Goal: Task Accomplishment & Management: Manage account settings

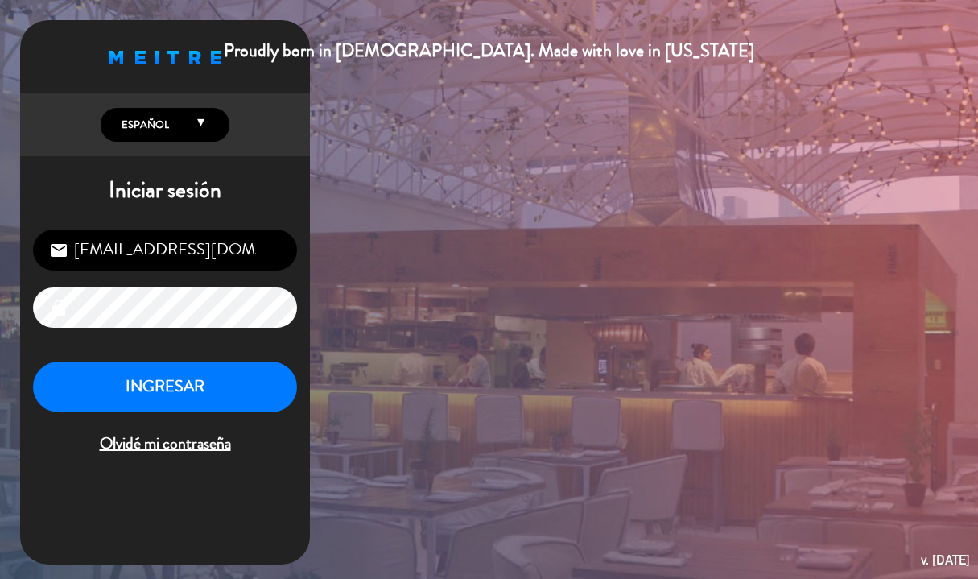
click at [201, 254] on input "[EMAIL_ADDRESS][DOMAIN_NAME]" at bounding box center [165, 249] width 264 height 41
type input "[EMAIL_ADDRESS][DOMAIN_NAME]"
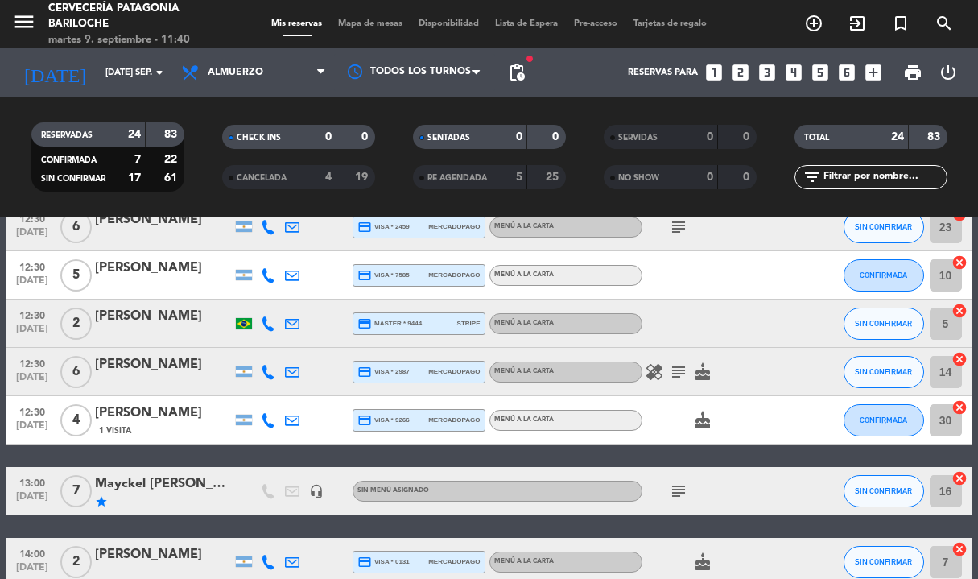
scroll to position [209, 0]
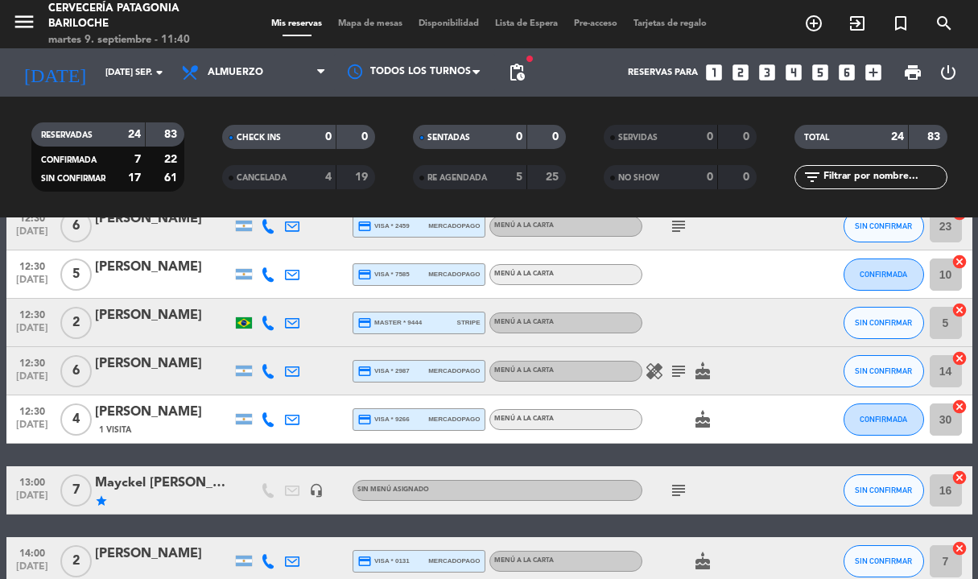
click at [679, 495] on icon "subject" at bounding box center [678, 490] width 19 height 19
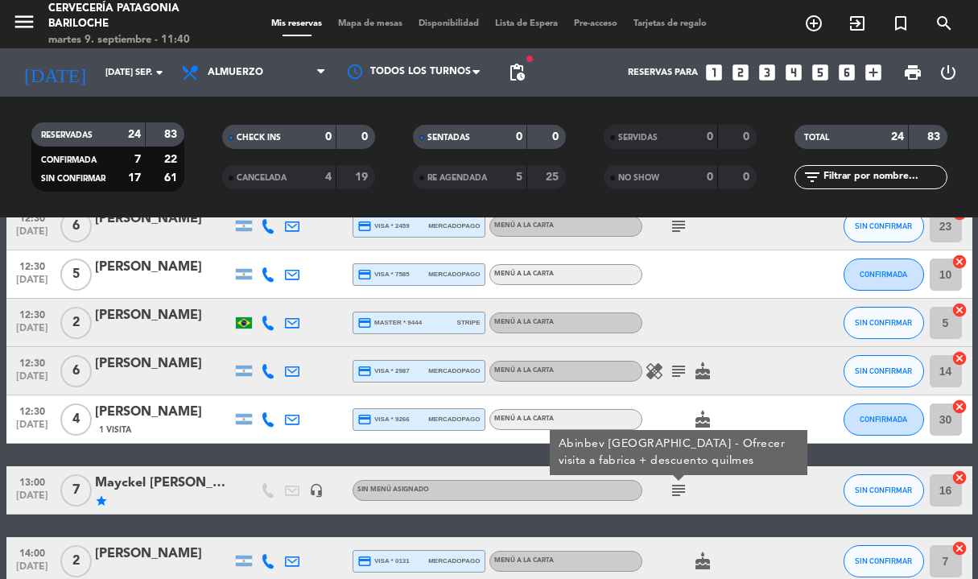
click at [312, 498] on div "headset_mic" at bounding box center [316, 490] width 24 height 48
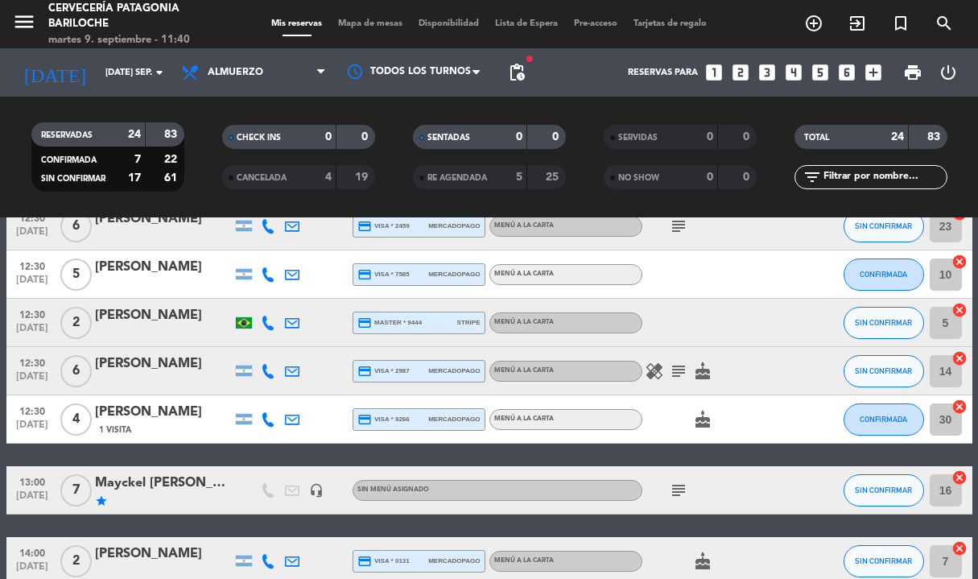
click at [318, 488] on icon "headset_mic" at bounding box center [316, 490] width 14 height 14
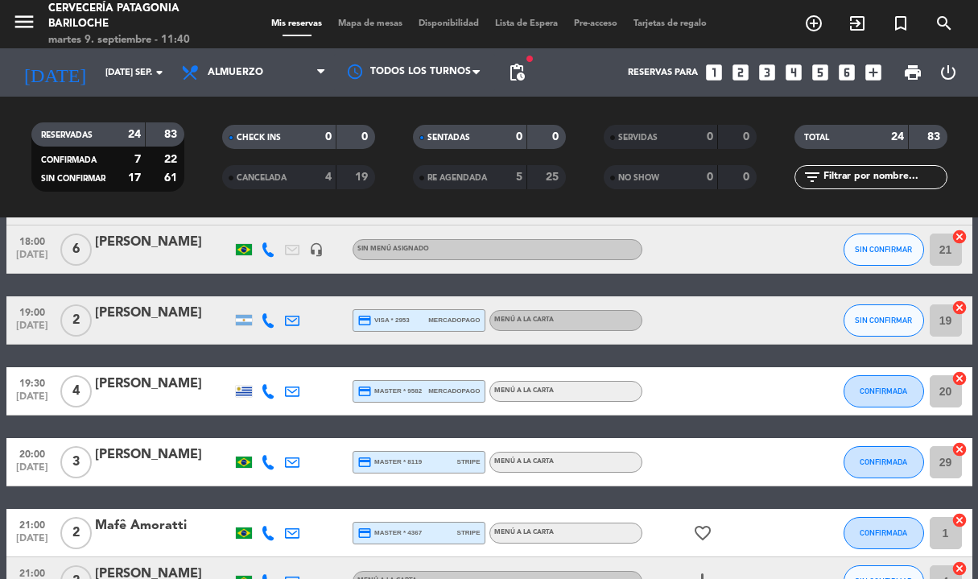
scroll to position [1201, 0]
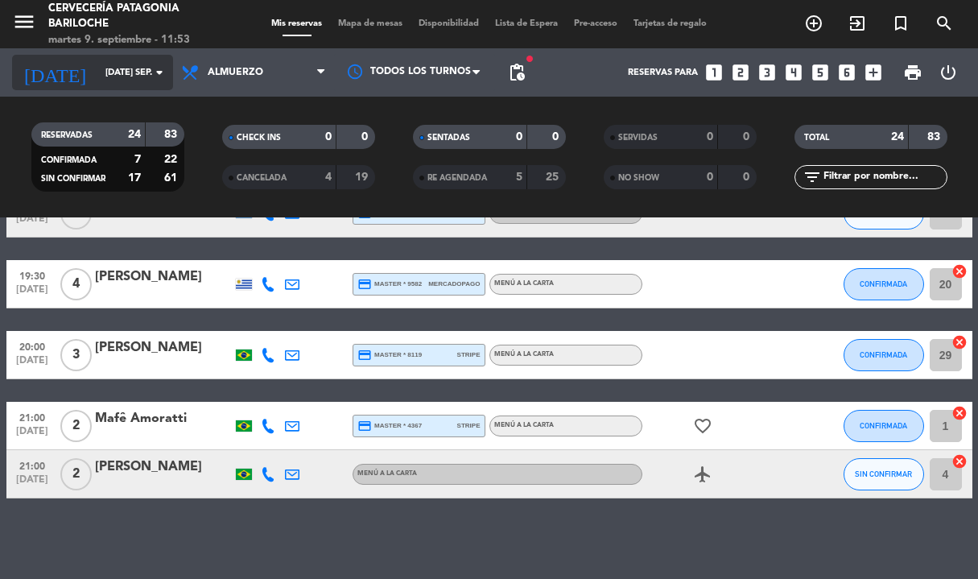
click at [97, 83] on input "[DATE] sep." at bounding box center [158, 73] width 122 height 27
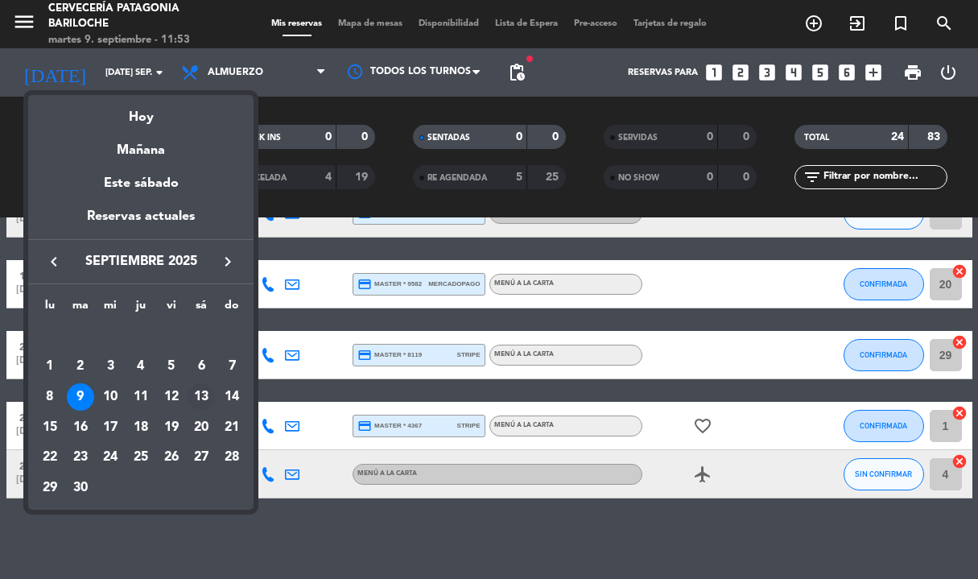
click at [209, 399] on div "13" at bounding box center [201, 396] width 27 height 27
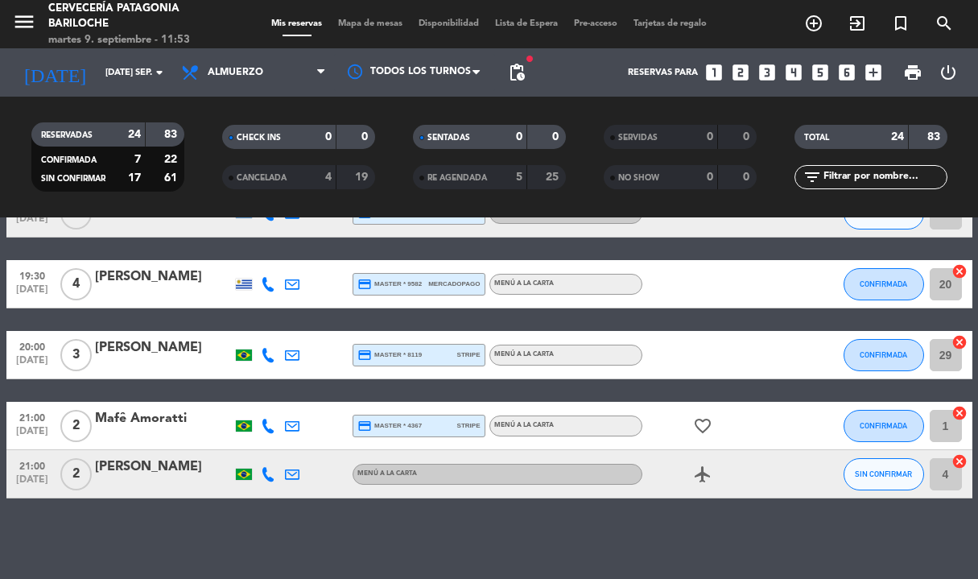
type input "sáb. [DATE]"
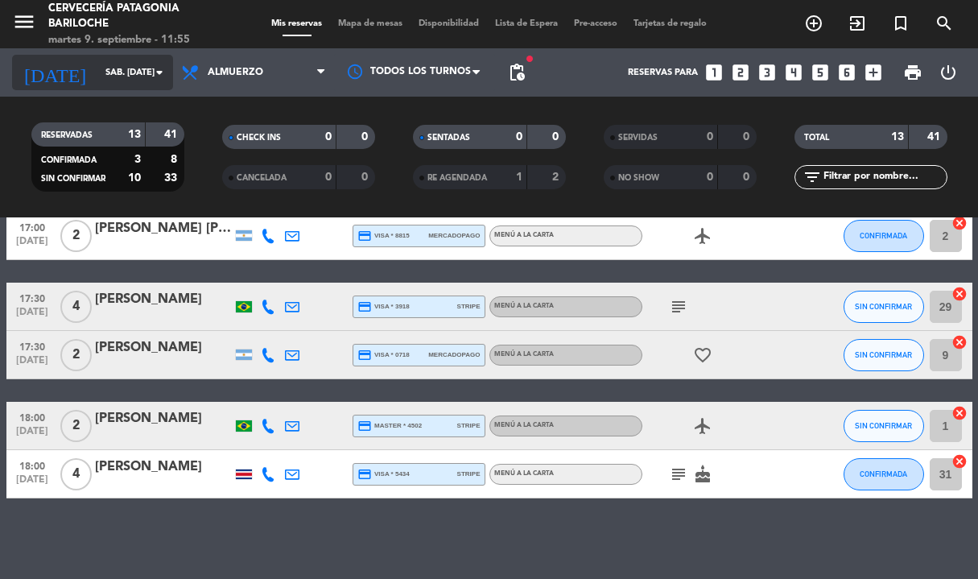
click at [97, 81] on input "sáb. [DATE]" at bounding box center [158, 73] width 122 height 27
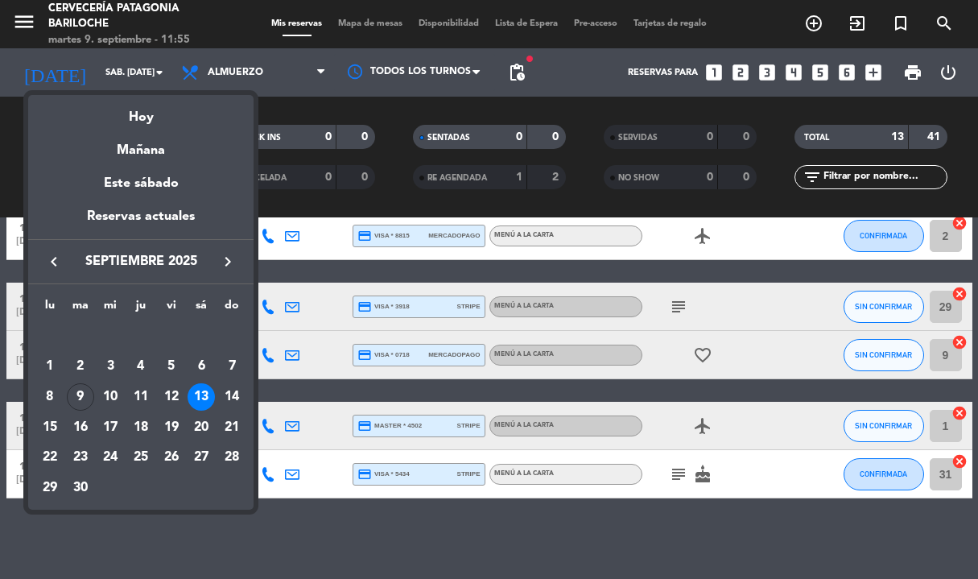
click at [205, 396] on div "13" at bounding box center [201, 396] width 27 height 27
